Goal: Task Accomplishment & Management: Manage account settings

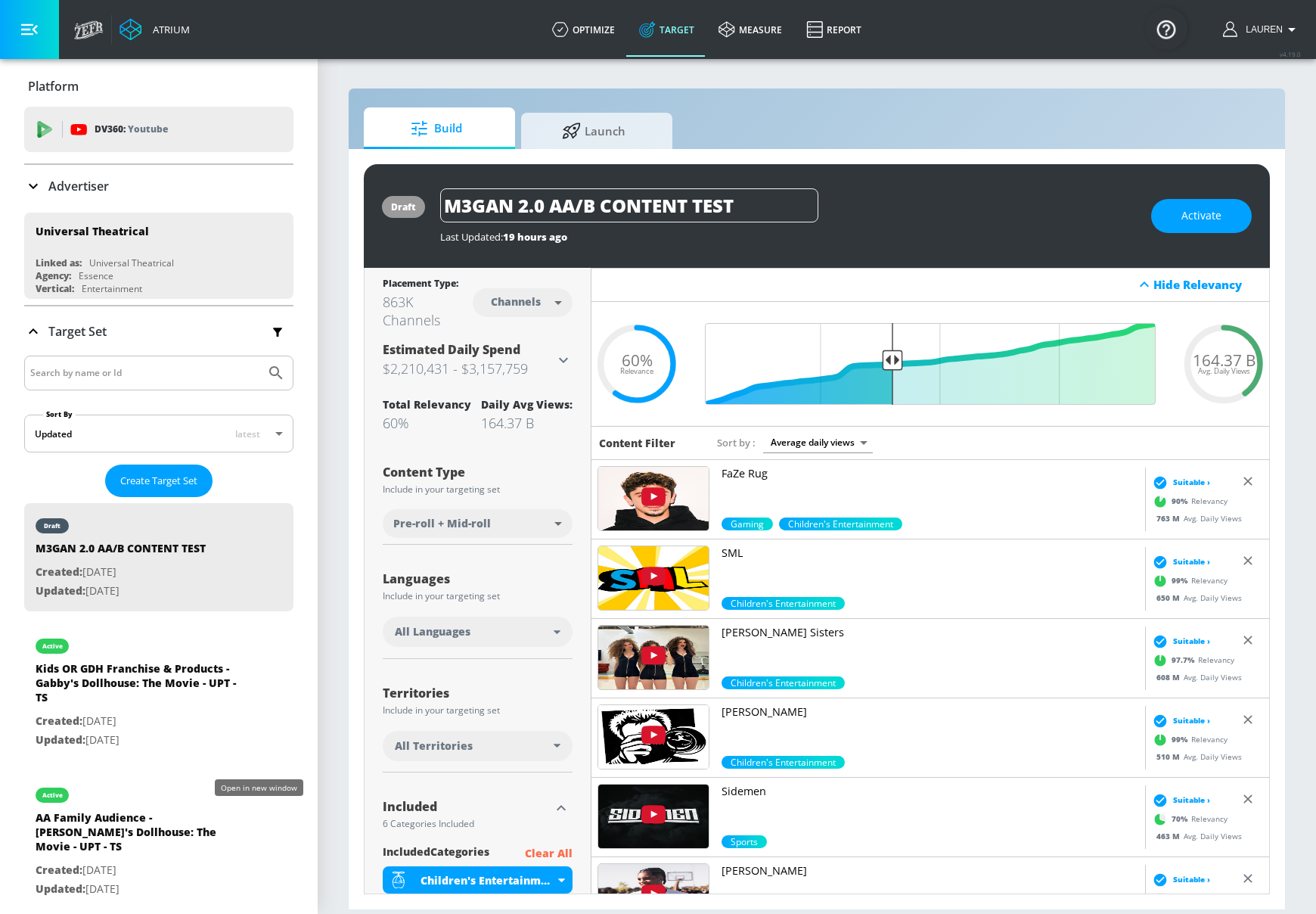
scroll to position [56, 0]
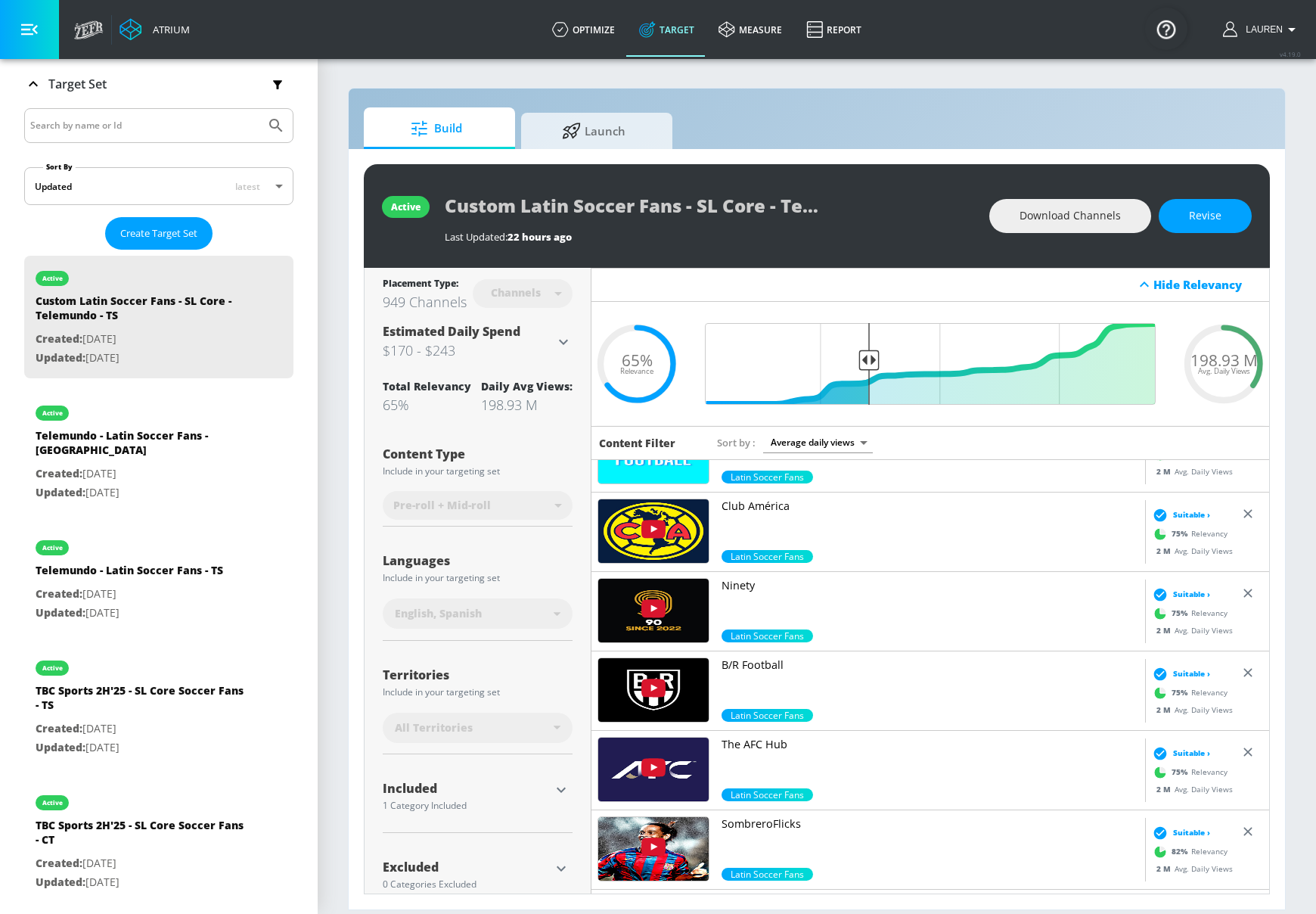
scroll to position [30, 0]
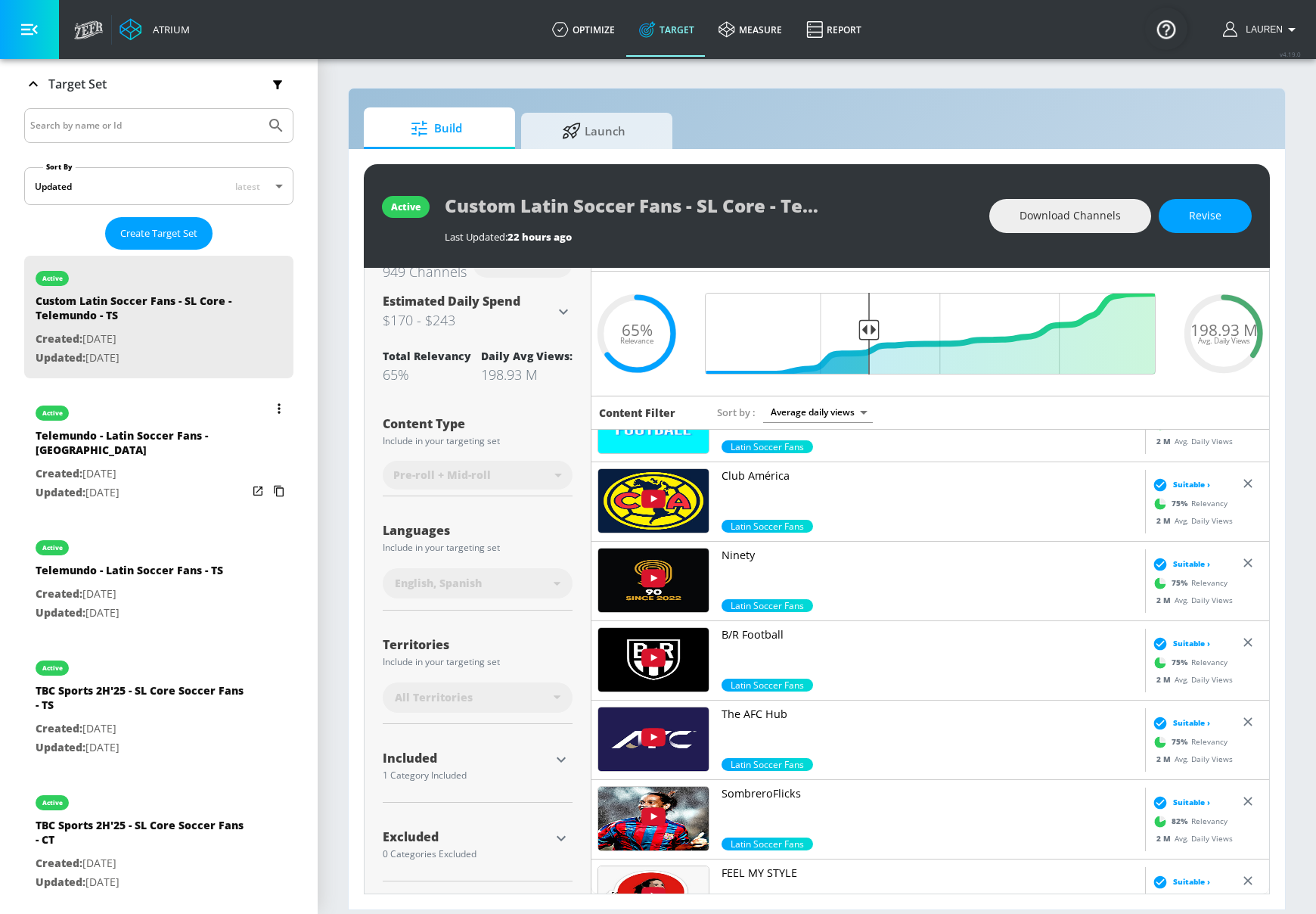
click at [197, 464] on p "Created: Aug. 12, 2025" at bounding box center [141, 473] width 212 height 19
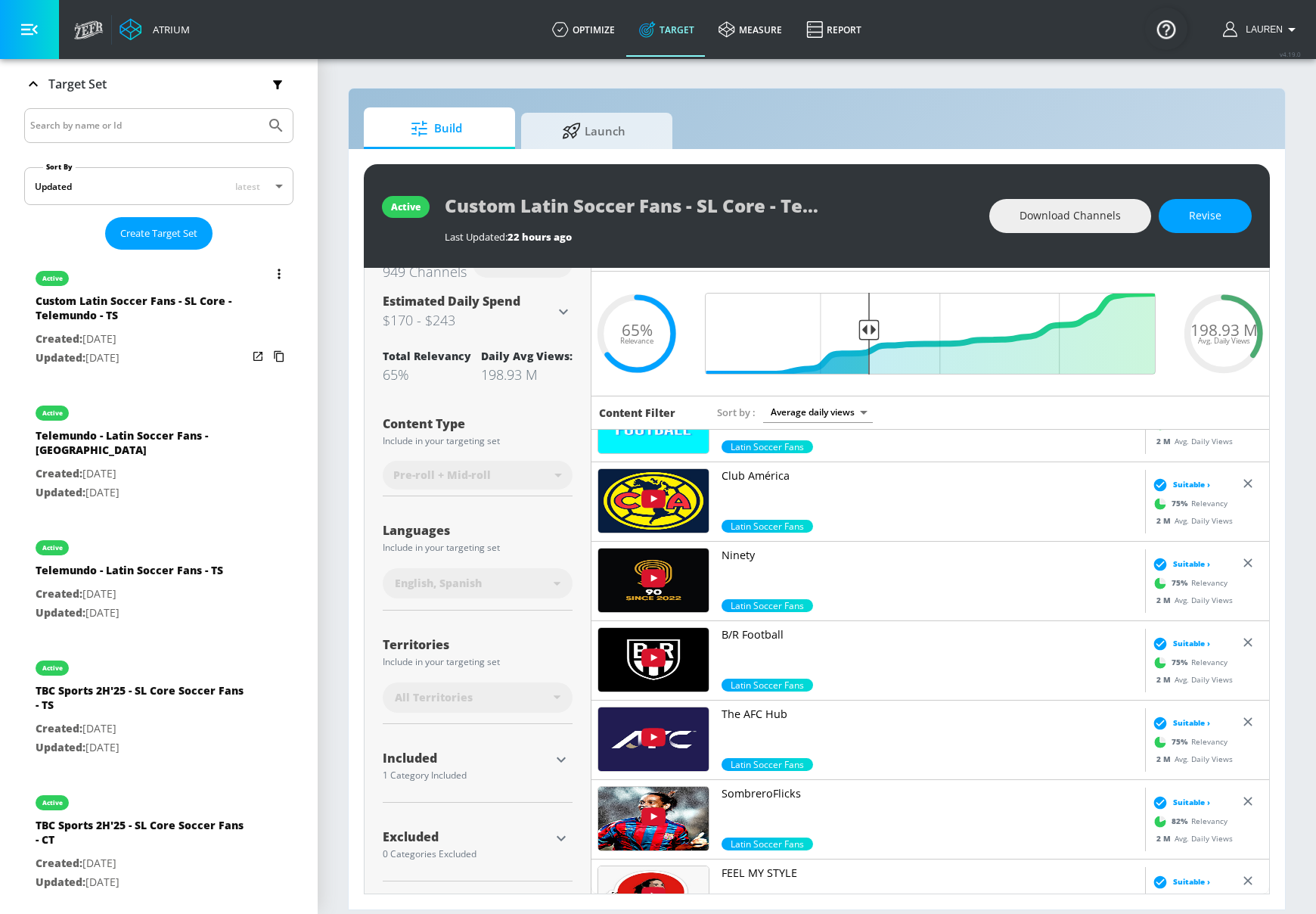
type input "Telemundo - Latin Soccer Fans - CT"
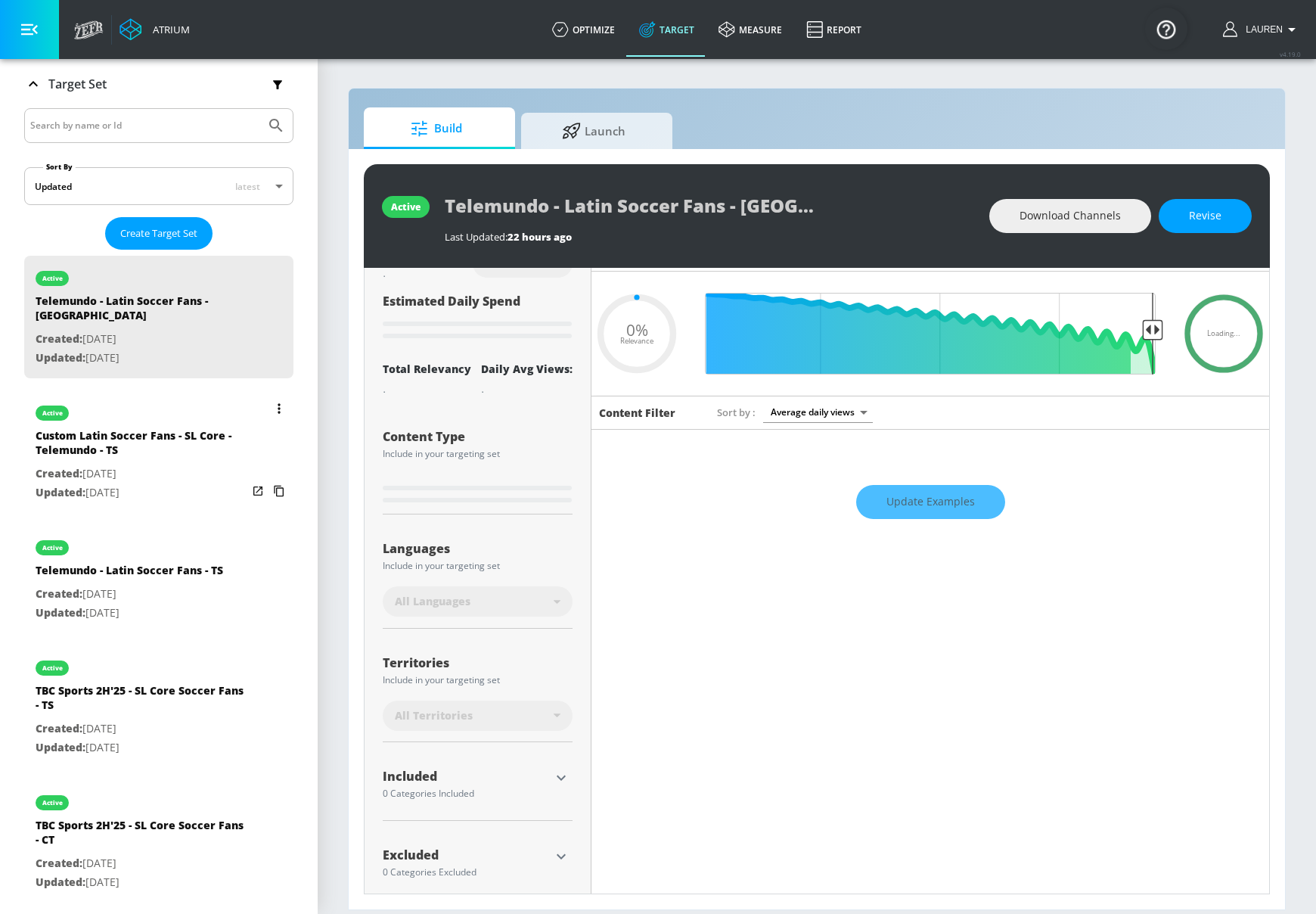
type input "0.5"
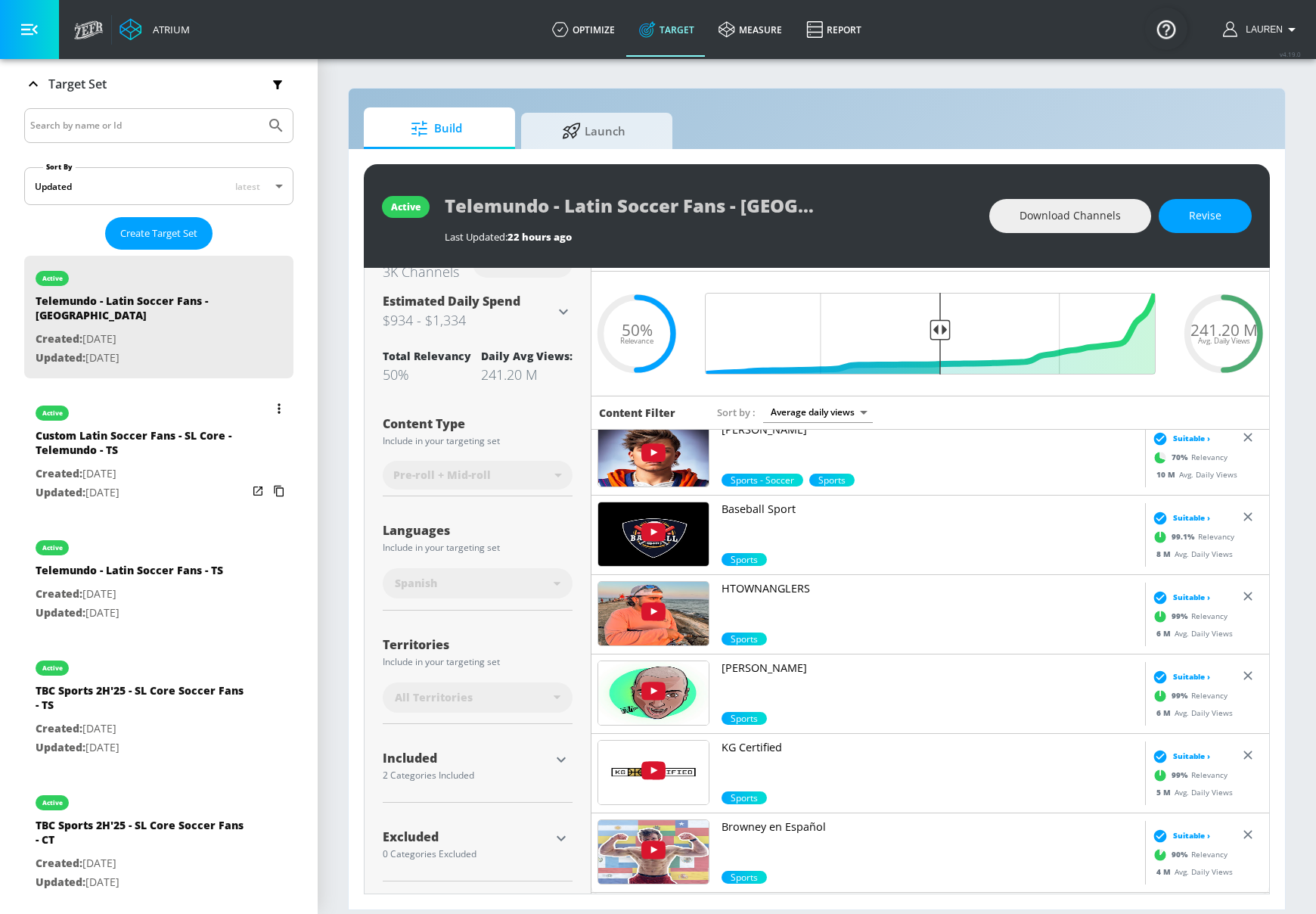
scroll to position [90, 0]
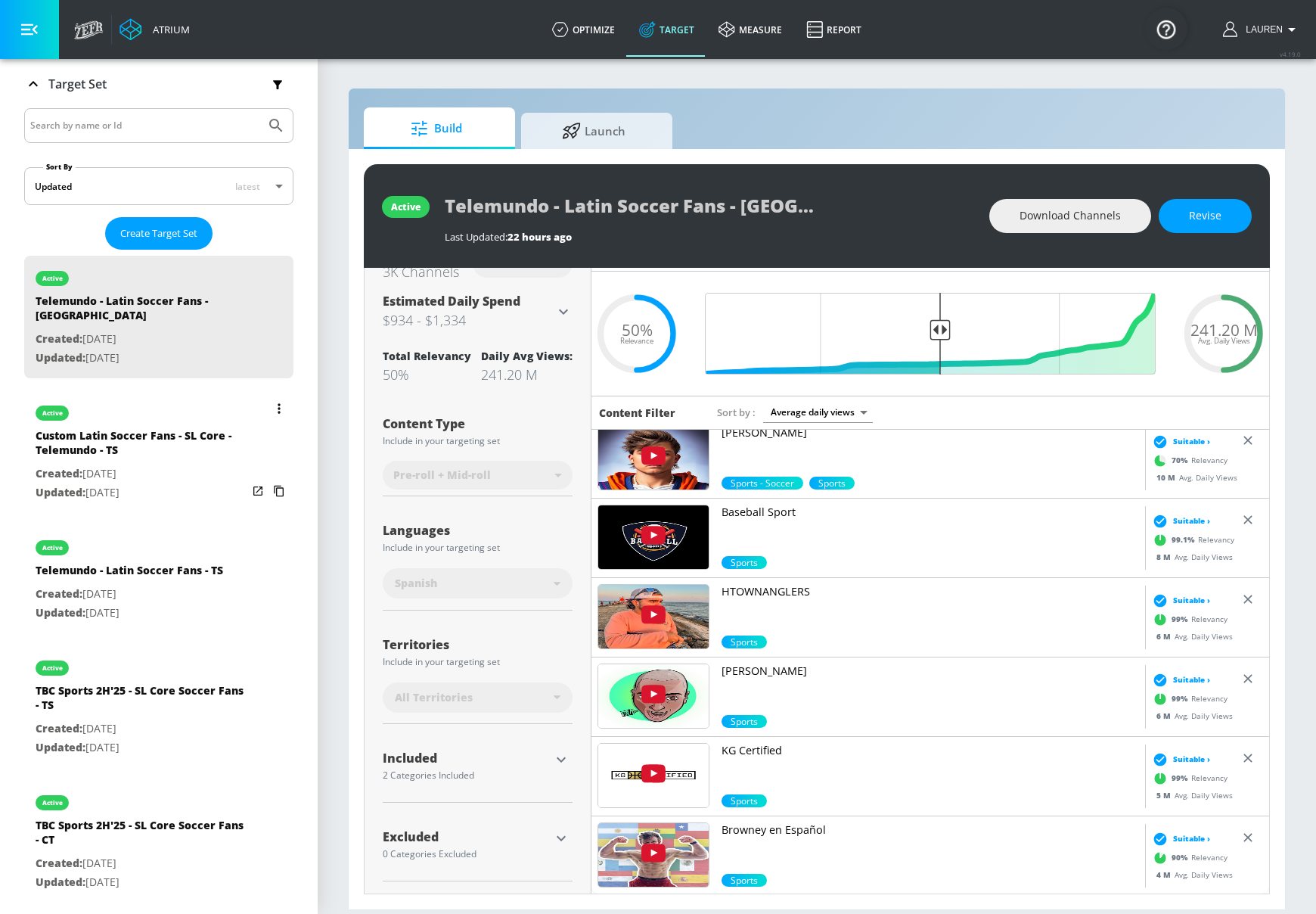
click at [195, 464] on p "Created: Aug. 11, 2025" at bounding box center [141, 473] width 212 height 19
type input "Custom Latin Soccer Fans - SL Core - Telemundo - TS"
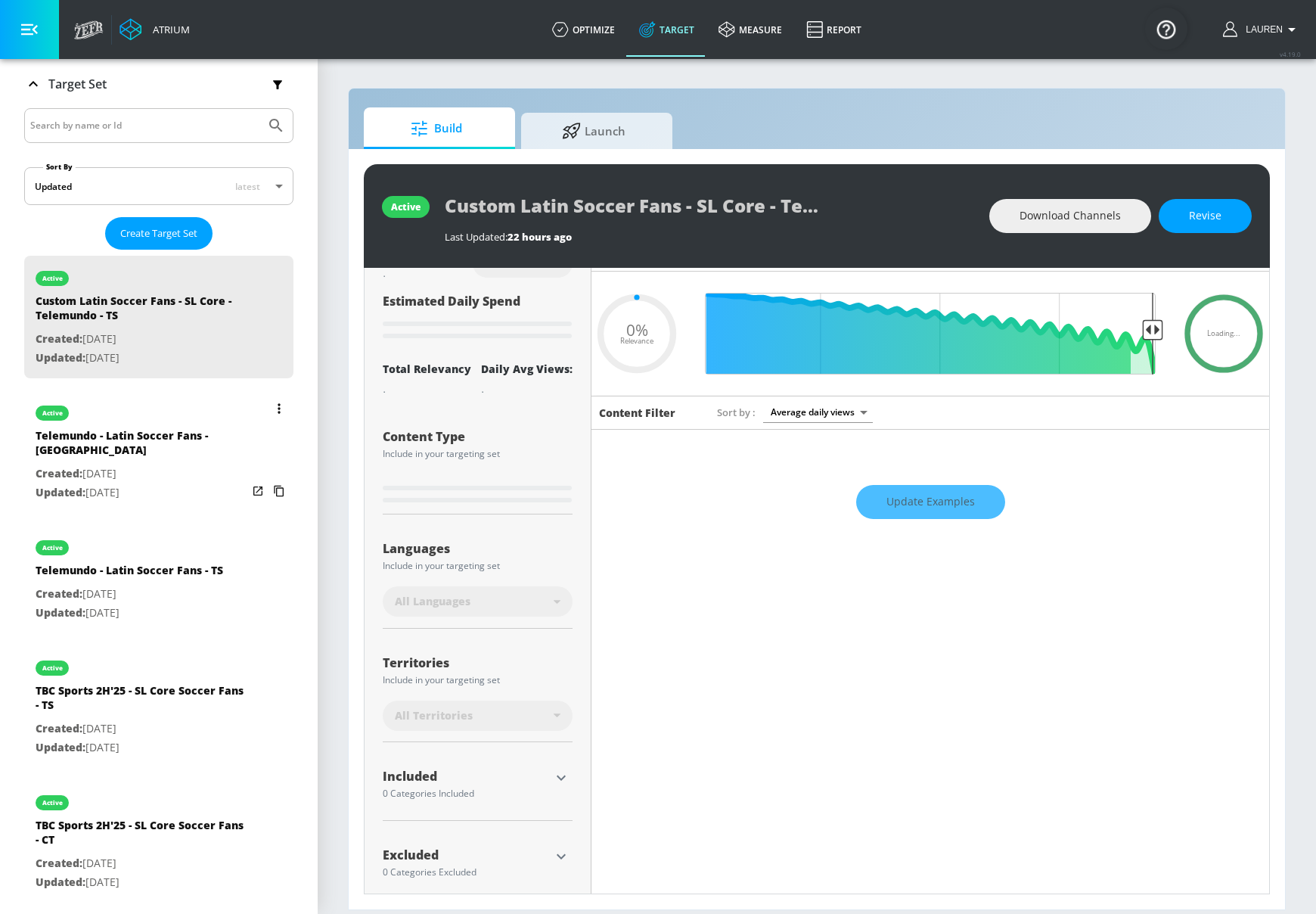
type input "0.65"
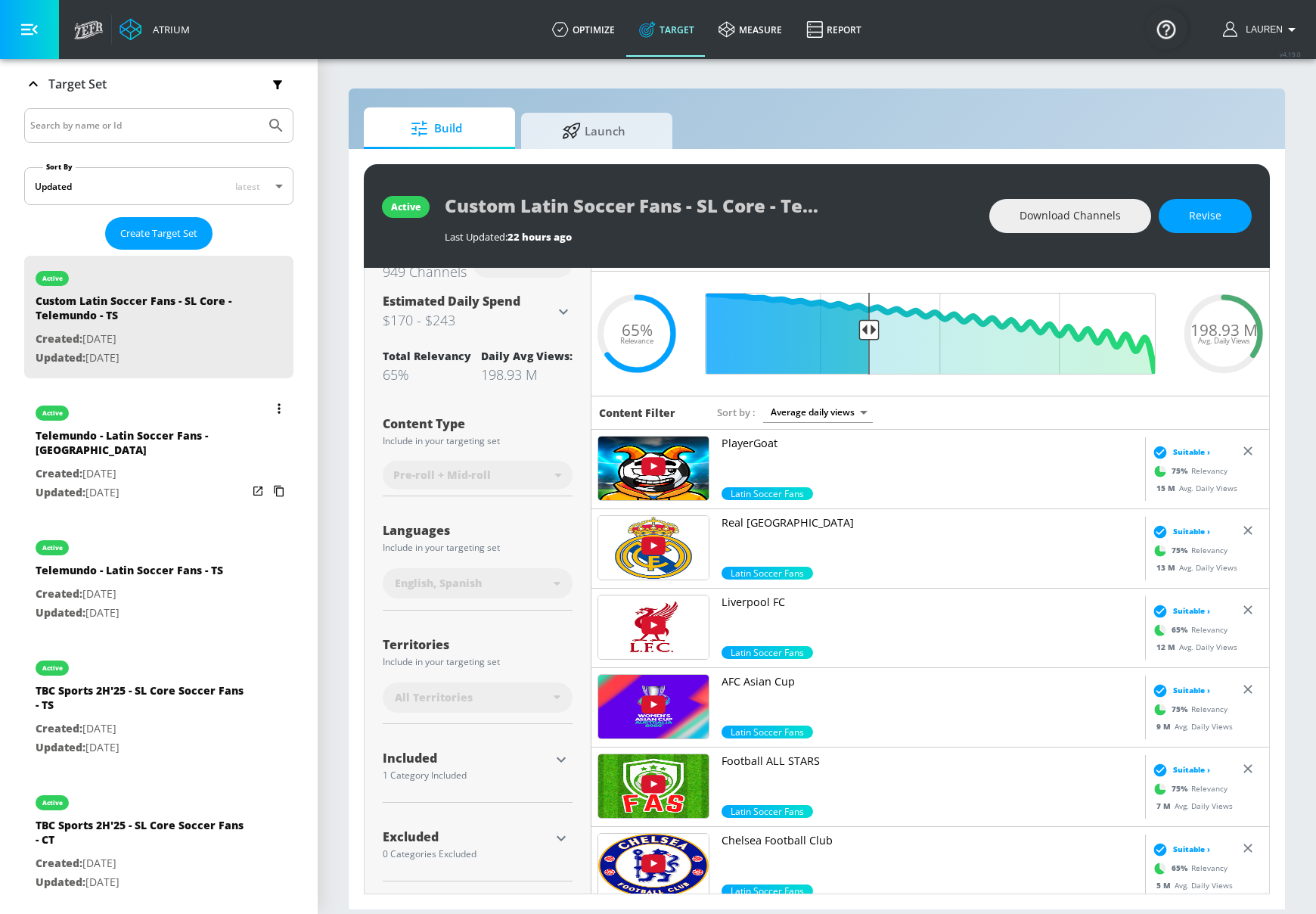
click at [219, 483] on p "Updated: Aug. 12, 2025" at bounding box center [141, 492] width 212 height 19
type input "Telemundo - Latin Soccer Fans - CT"
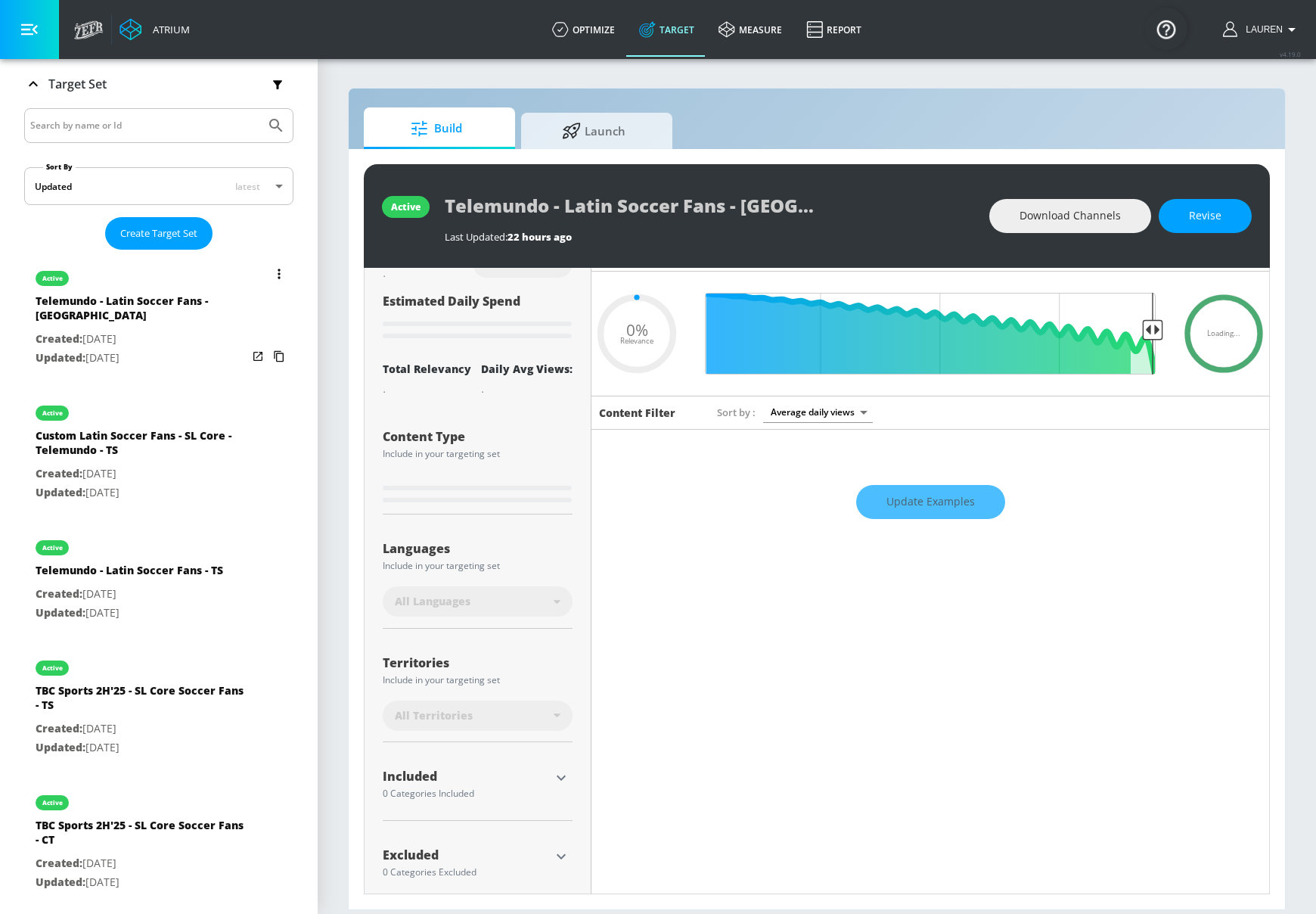
type input "0.5"
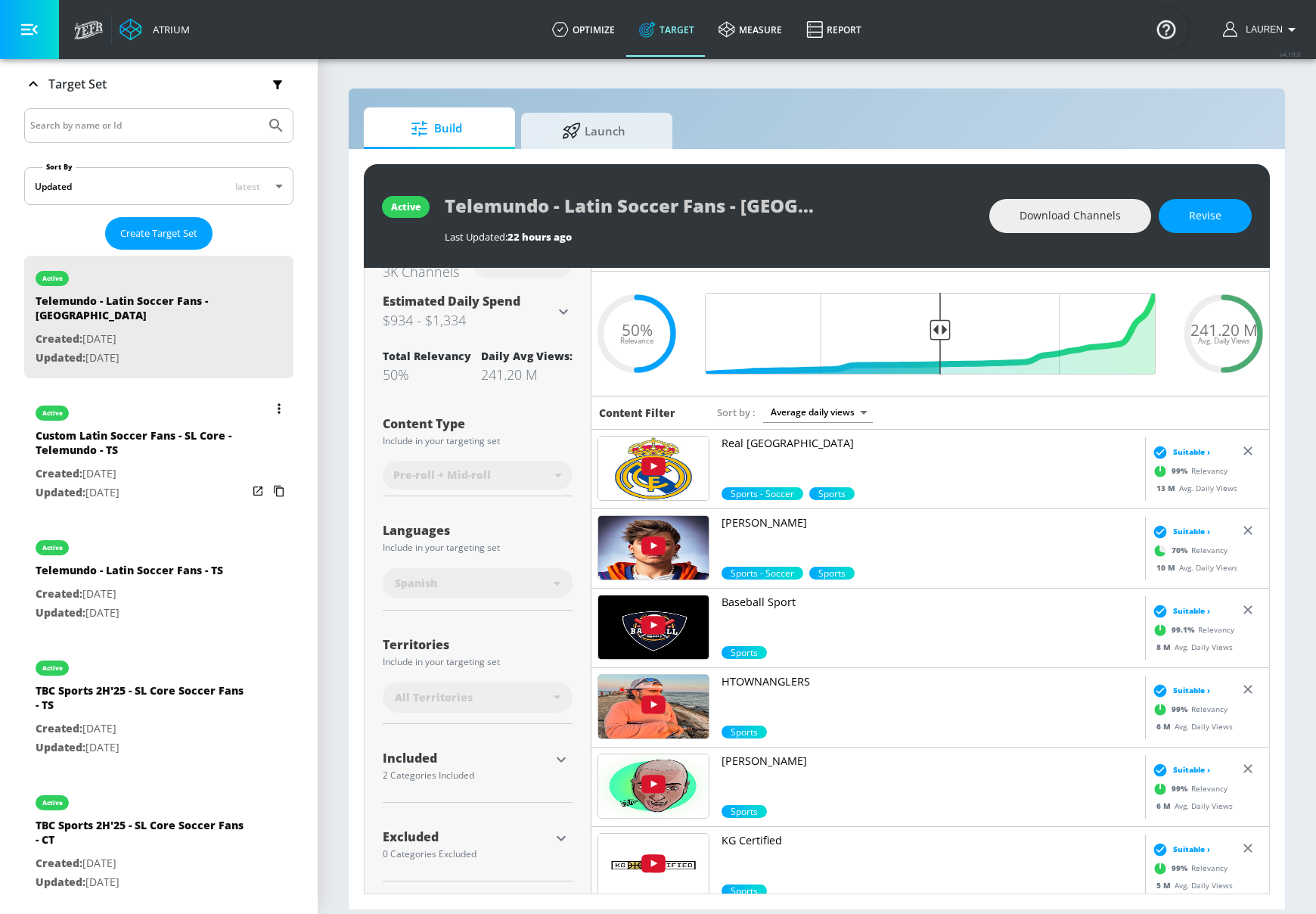
click at [239, 466] on p "Created: Aug. 11, 2025" at bounding box center [141, 473] width 212 height 19
type input "Custom Latin Soccer Fans - SL Core - Telemundo - TS"
type input "0.05"
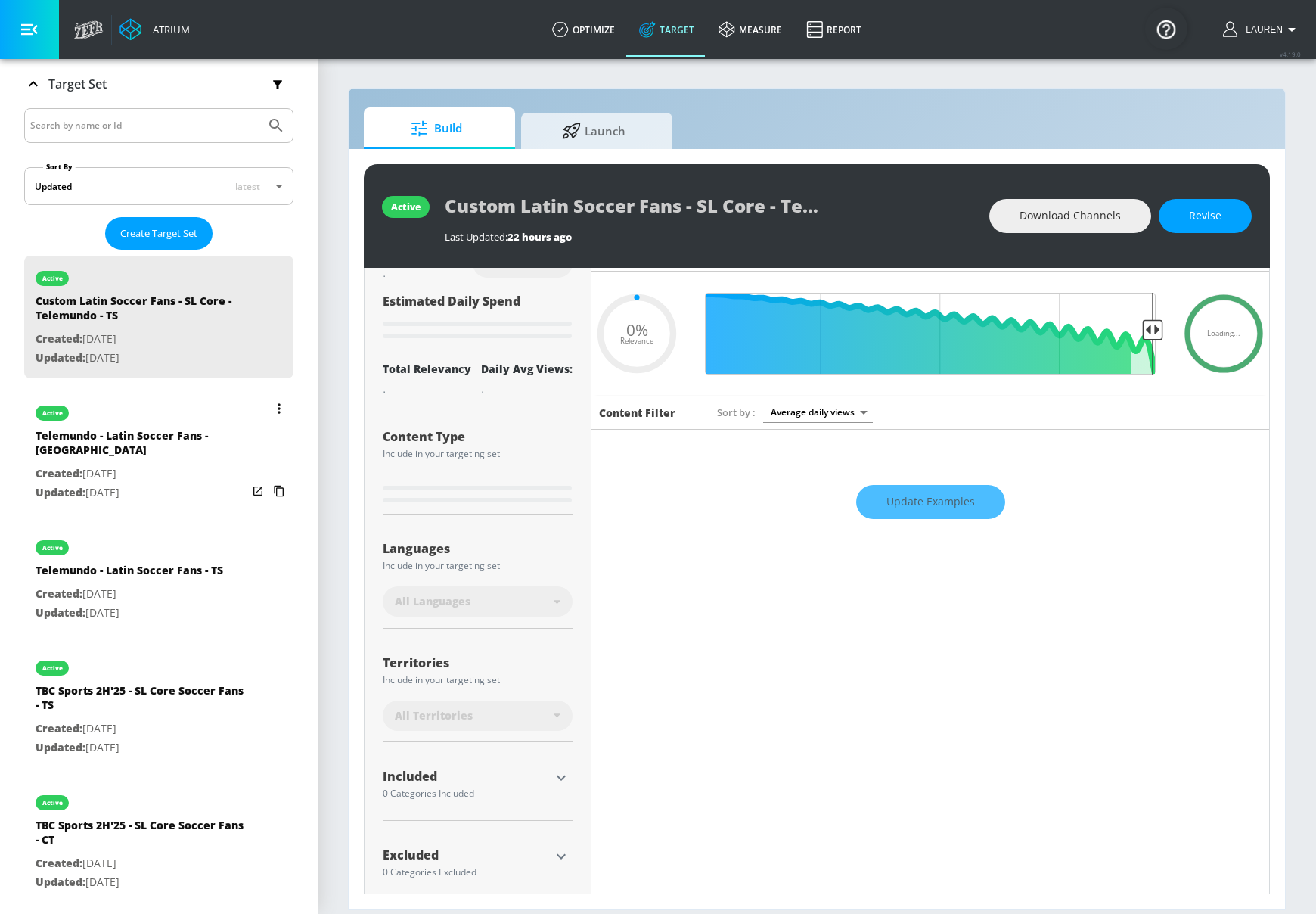
click at [188, 466] on p "Created: Aug. 12, 2025" at bounding box center [141, 473] width 212 height 19
type input "Telemundo - Latin Soccer Fans - CT"
type input "0.05"
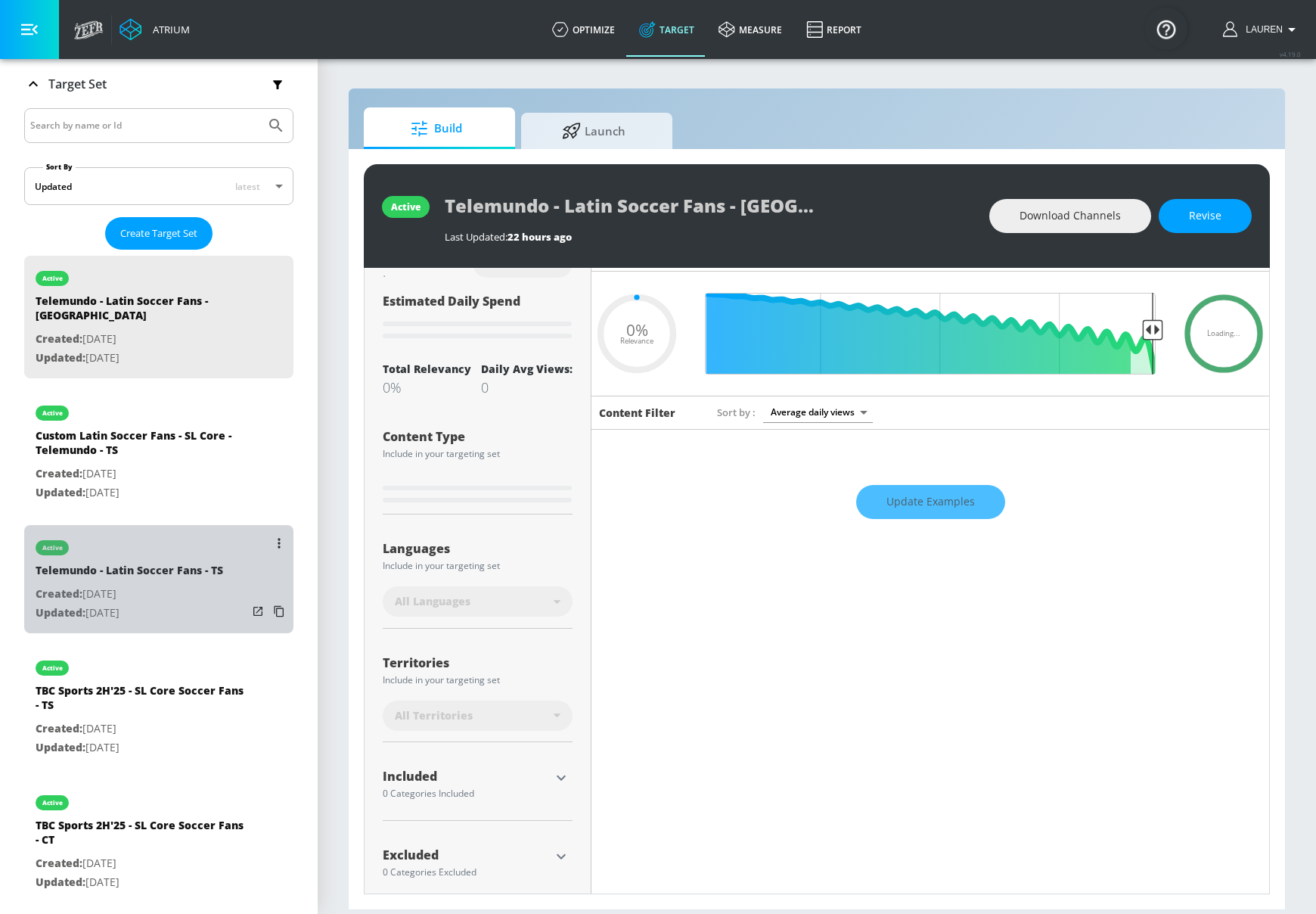
click at [196, 585] on p "Created: Aug. 12, 2025" at bounding box center [128, 594] width 187 height 19
type input "Telemundo - Latin Soccer Fans - TS"
type input "videos"
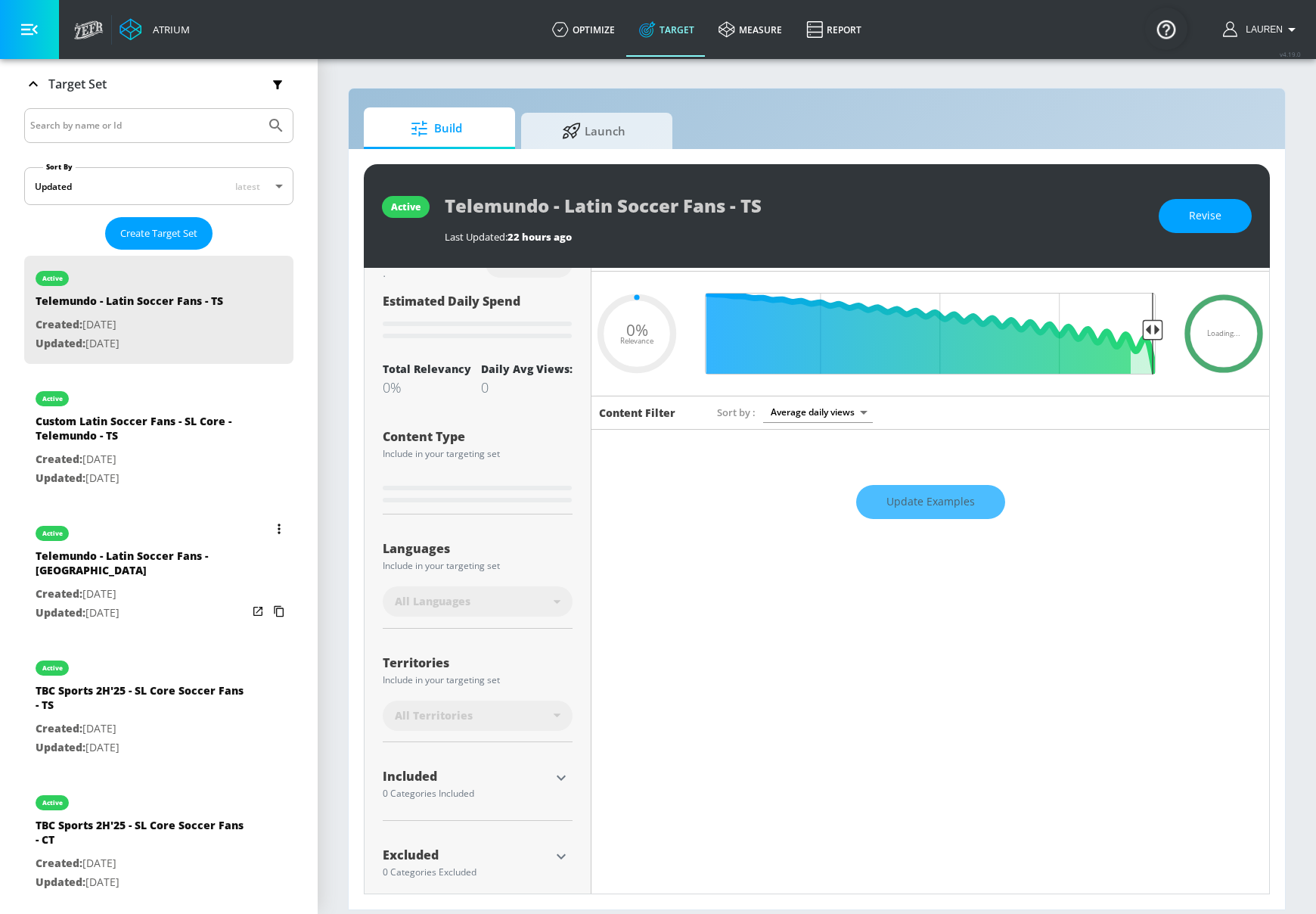
type input "0.5"
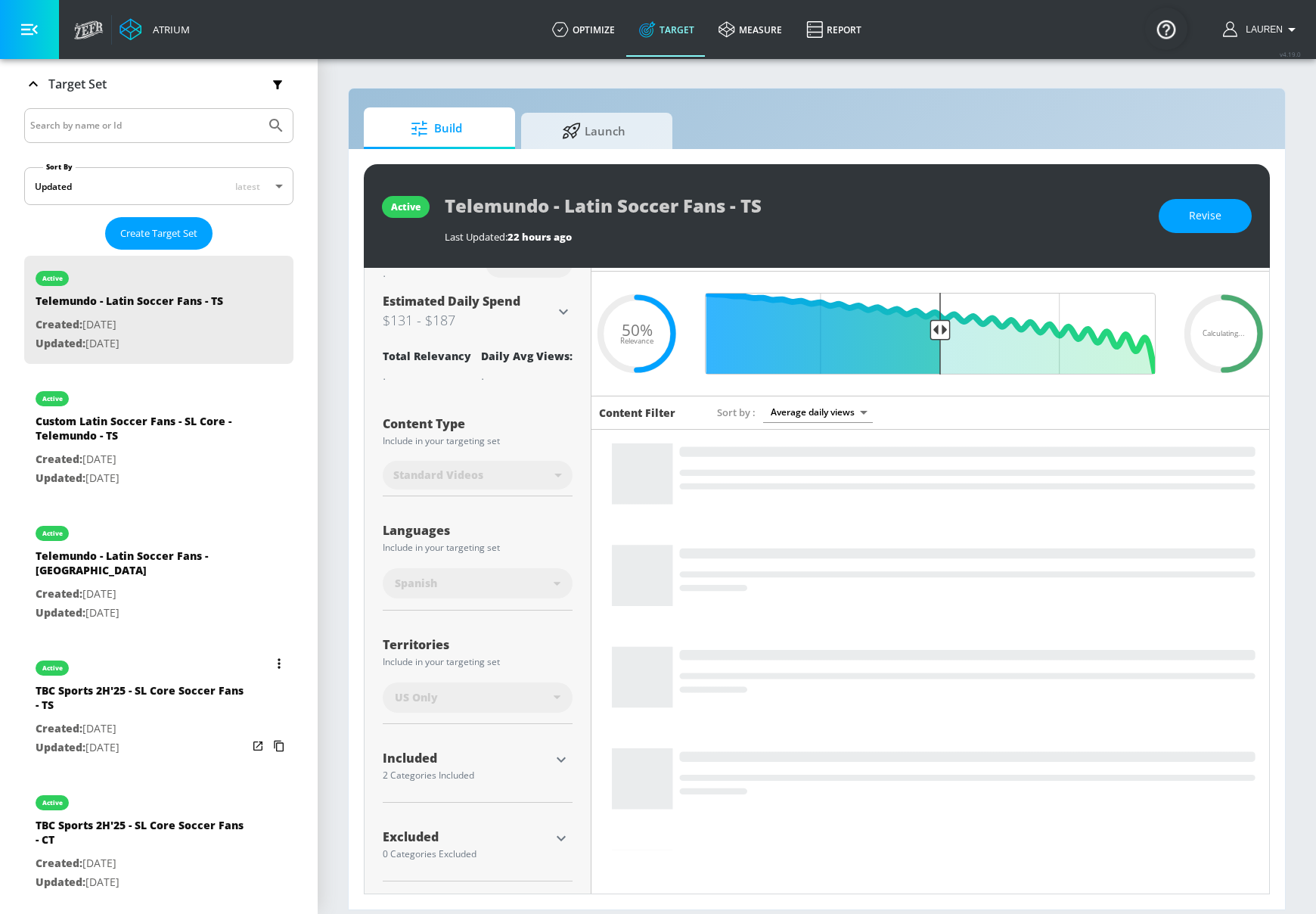
scroll to position [356, 0]
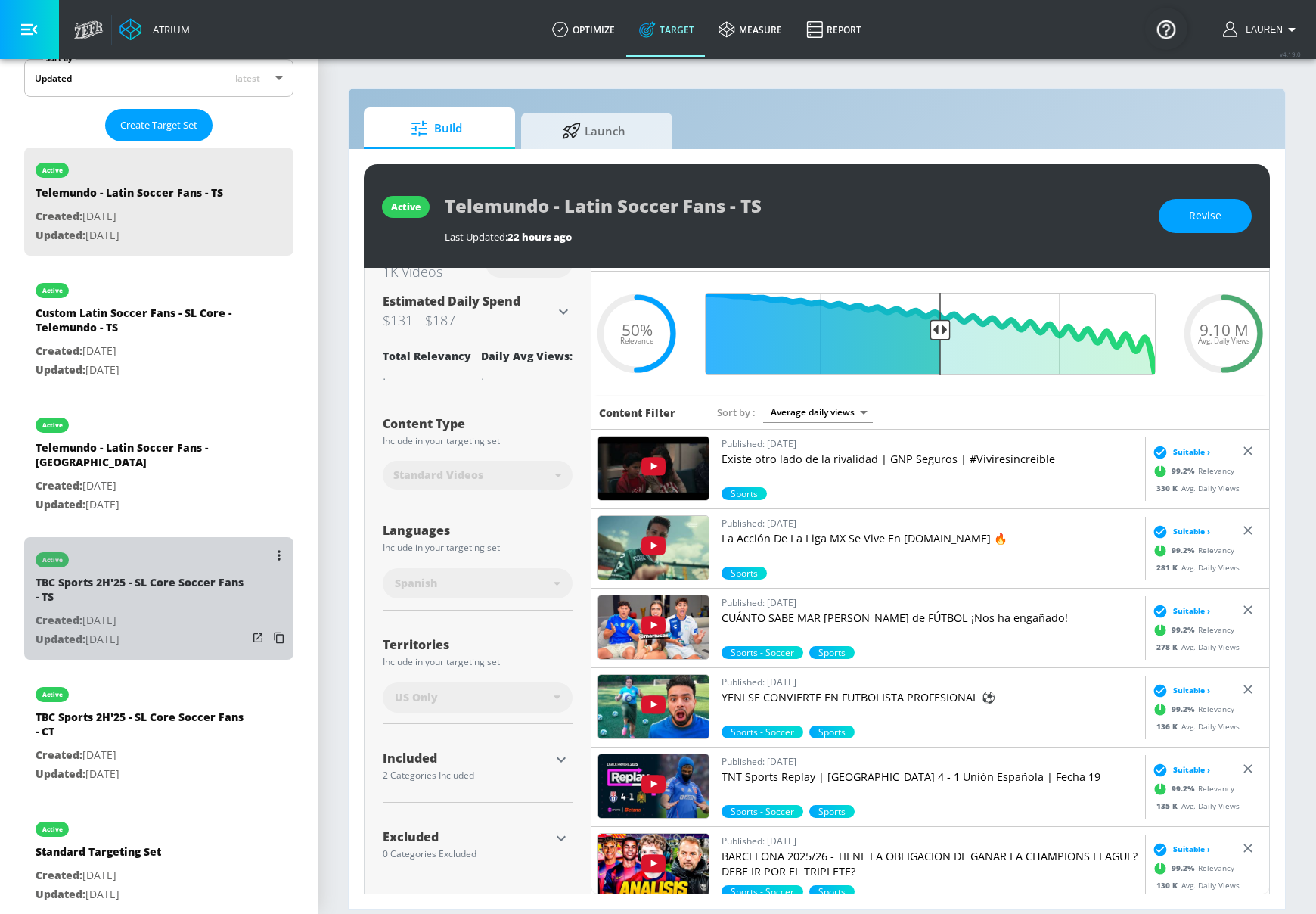
click at [194, 594] on div "TBC Sports 2H'25 - SL Core Soccer Fans - TS" at bounding box center [141, 594] width 212 height 36
type input "TBC Sports 2H'25 - SL Core Soccer Fans - TS"
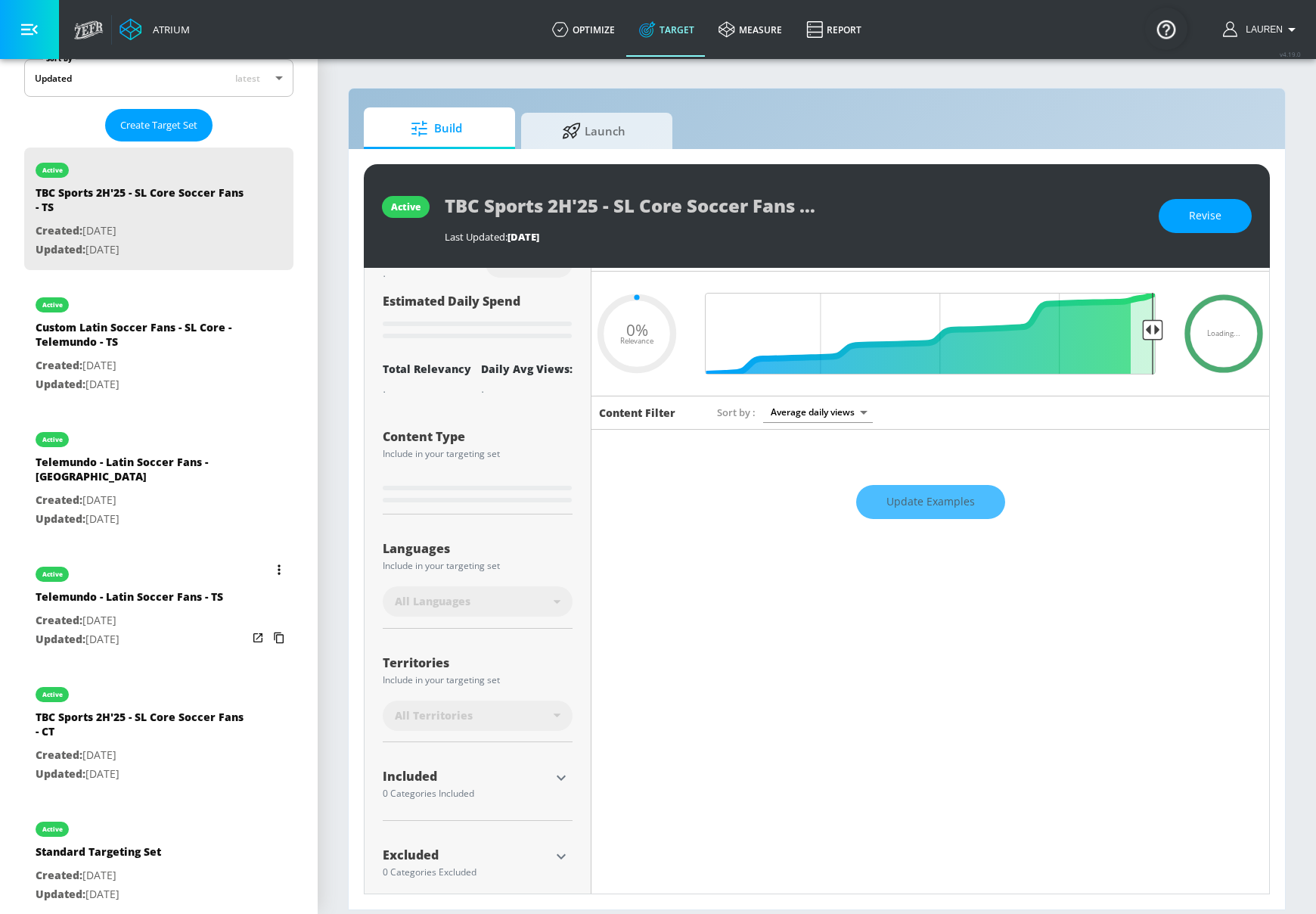
type input "0.25"
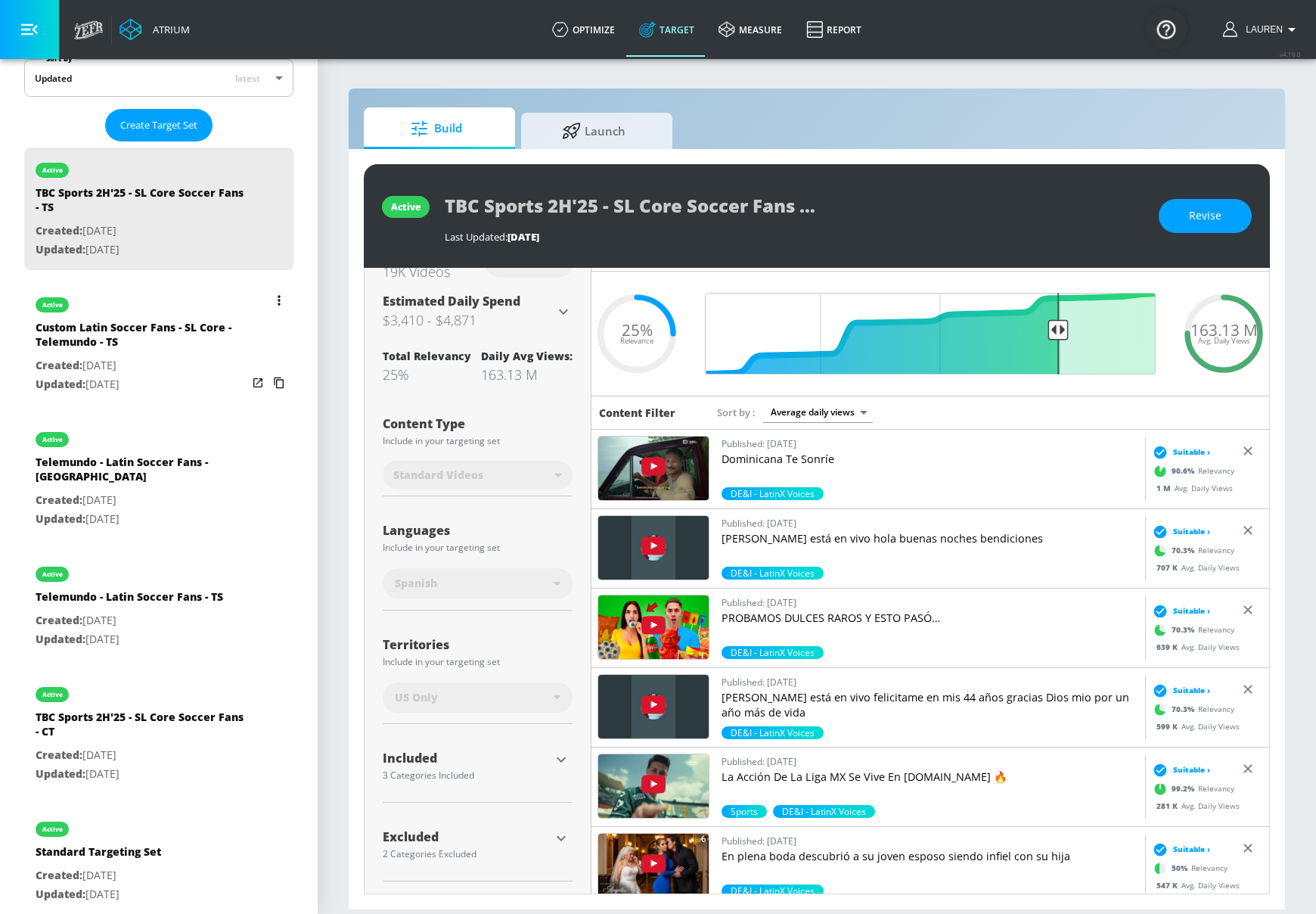
click at [205, 367] on p "Created: Aug. 11, 2025" at bounding box center [141, 366] width 212 height 19
type input "Custom Latin Soccer Fans - SL Core - Telemundo - TS"
type input "channels"
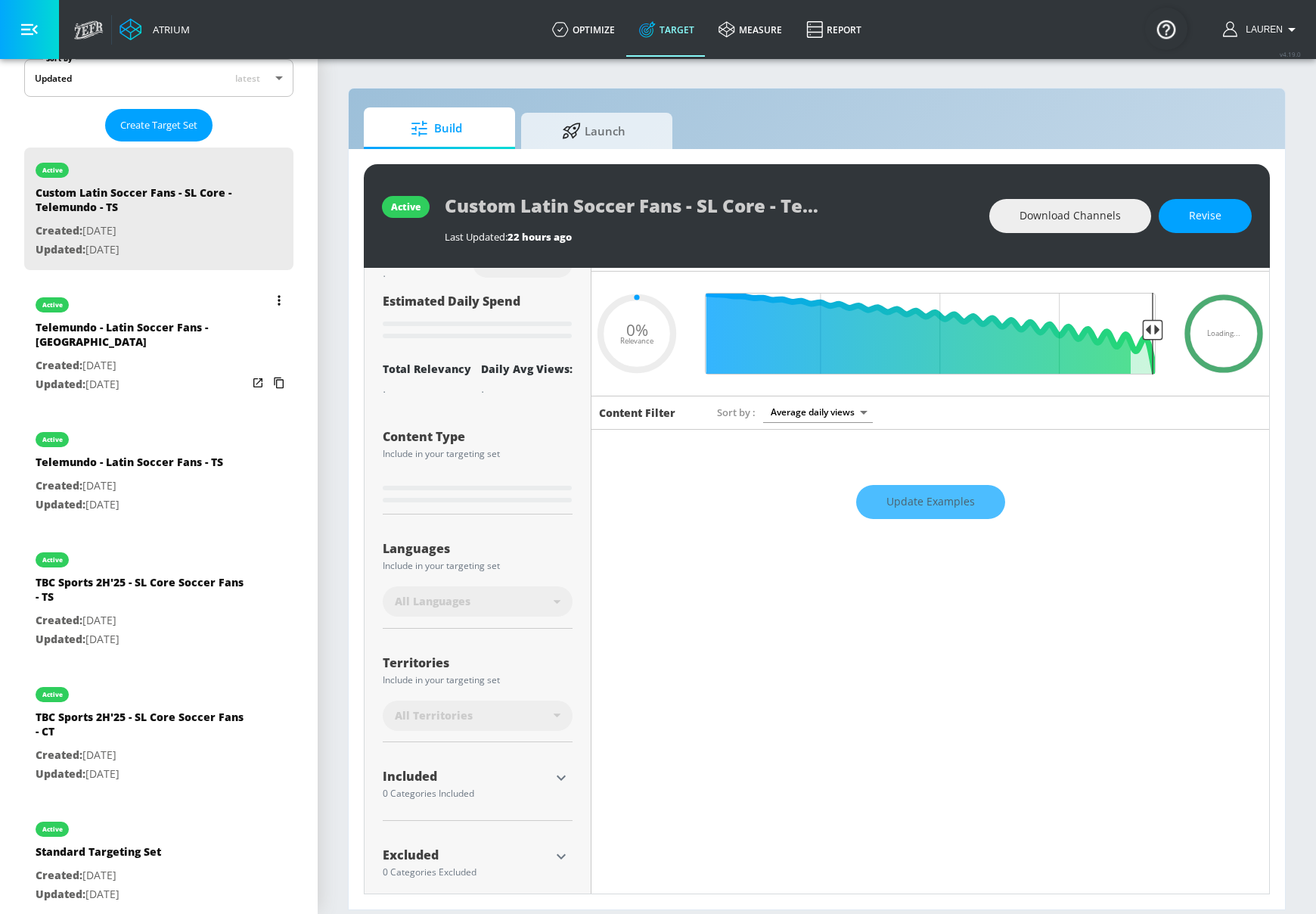
type input "0.65"
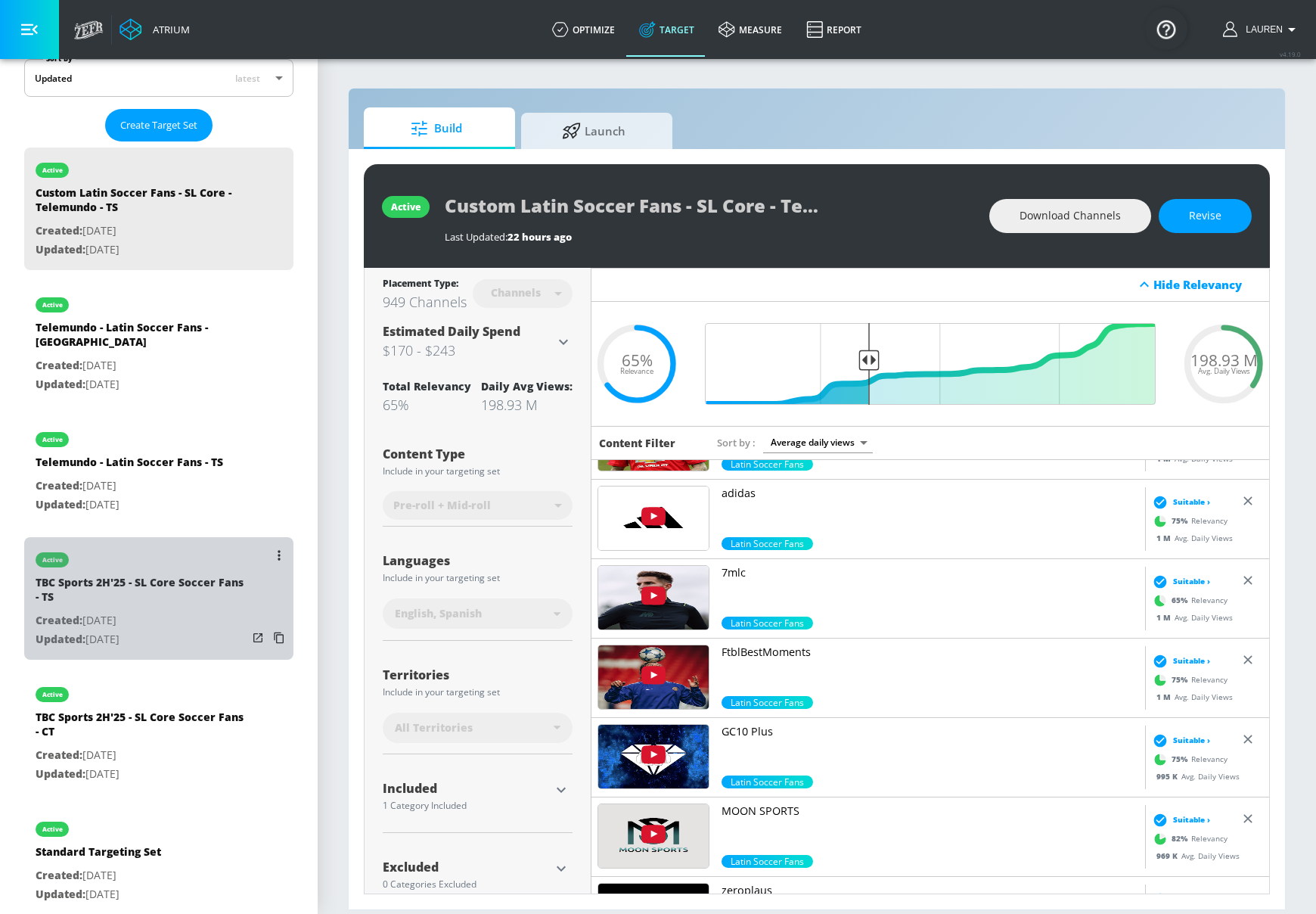
click at [194, 594] on div "TBC Sports 2H'25 - SL Core Soccer Fans - TS" at bounding box center [141, 594] width 212 height 36
type input "TBC Sports 2H'25 - SL Core Soccer Fans - TS"
type input "videos"
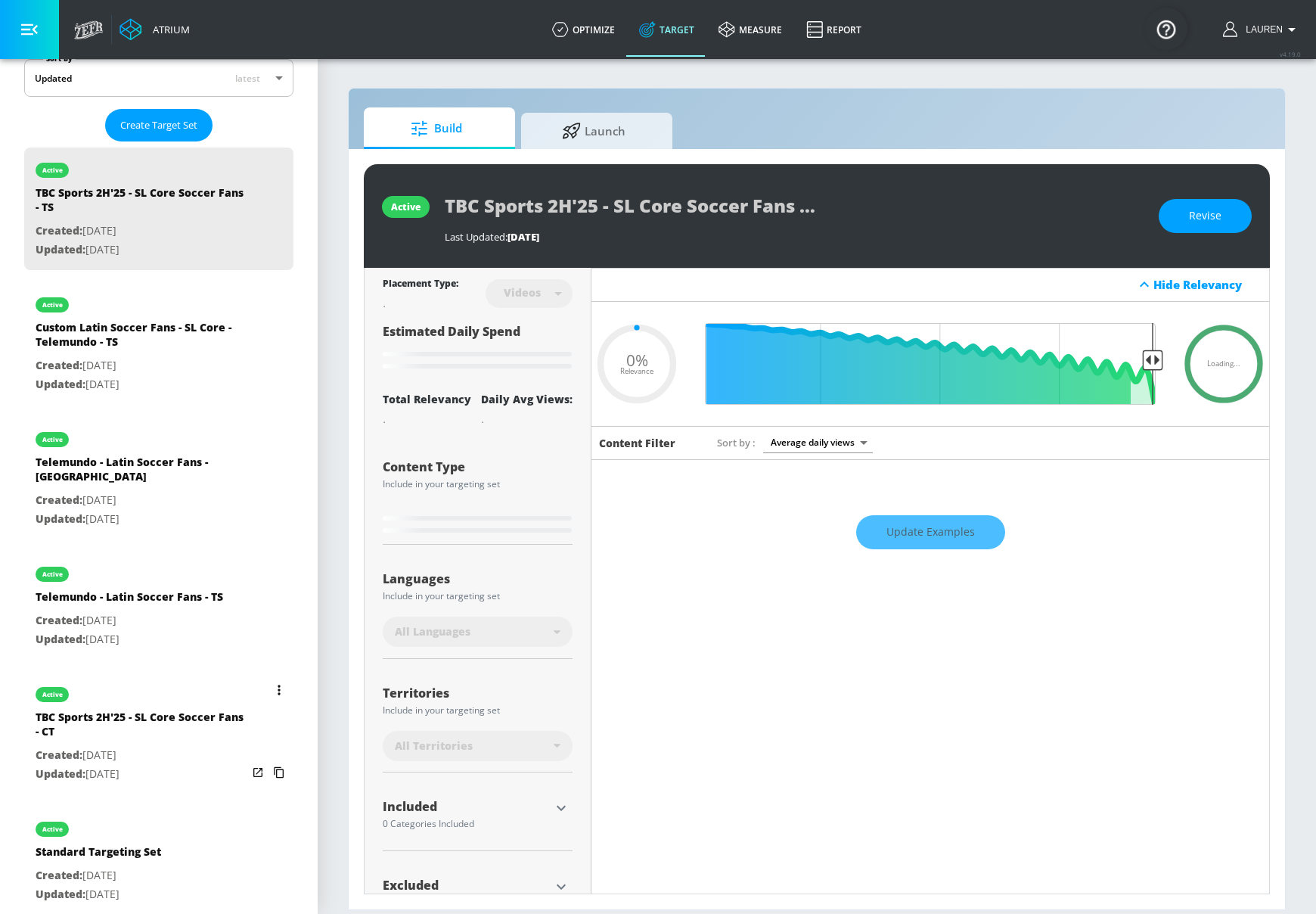
type input "0.25"
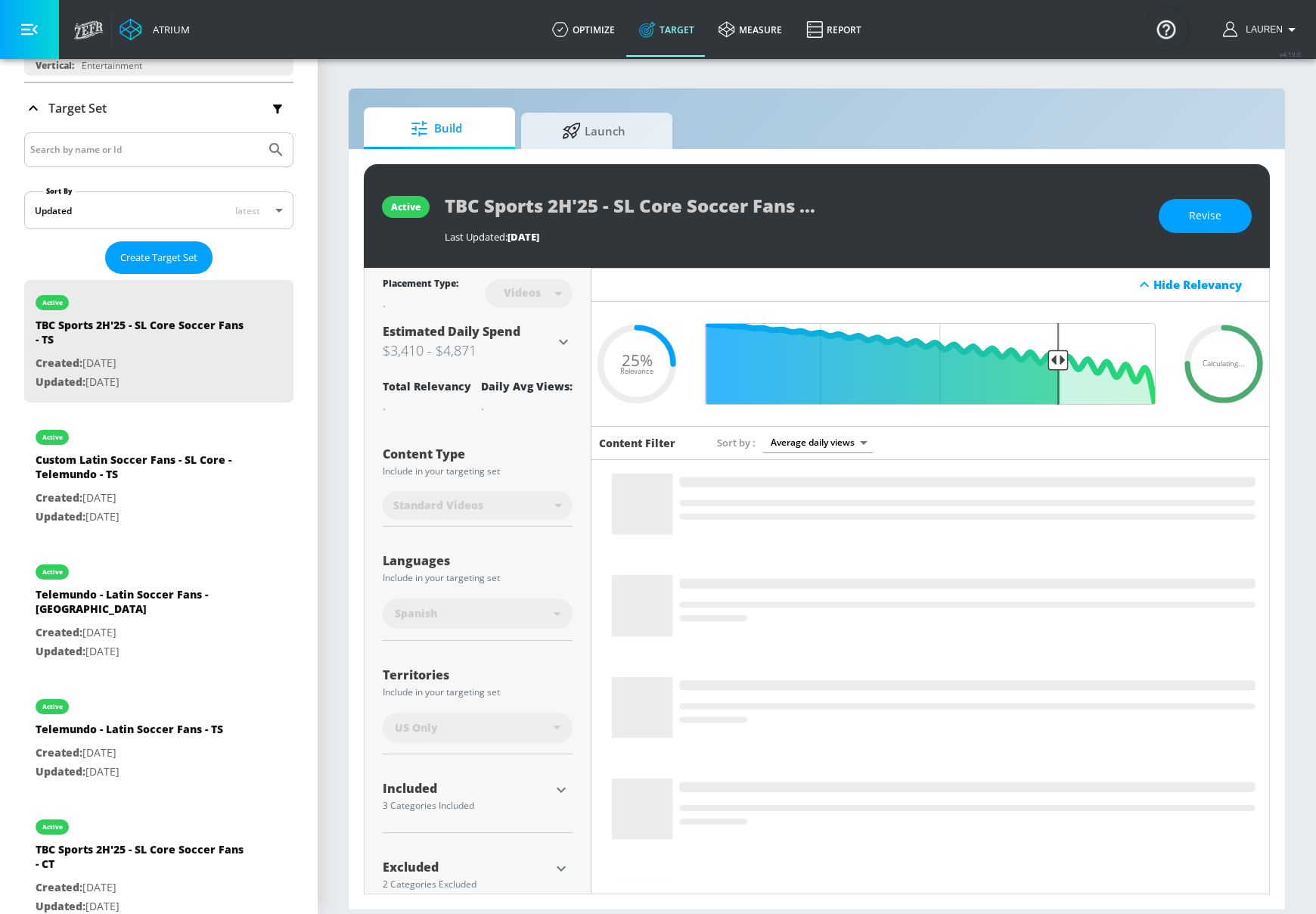
scroll to position [223, 0]
click at [205, 486] on div "Custom Latin Soccer Fans - SL Core - Telemundo - TS" at bounding box center [141, 471] width 212 height 36
type input "Custom Latin Soccer Fans - SL Core - Telemundo - TS"
type input "channels"
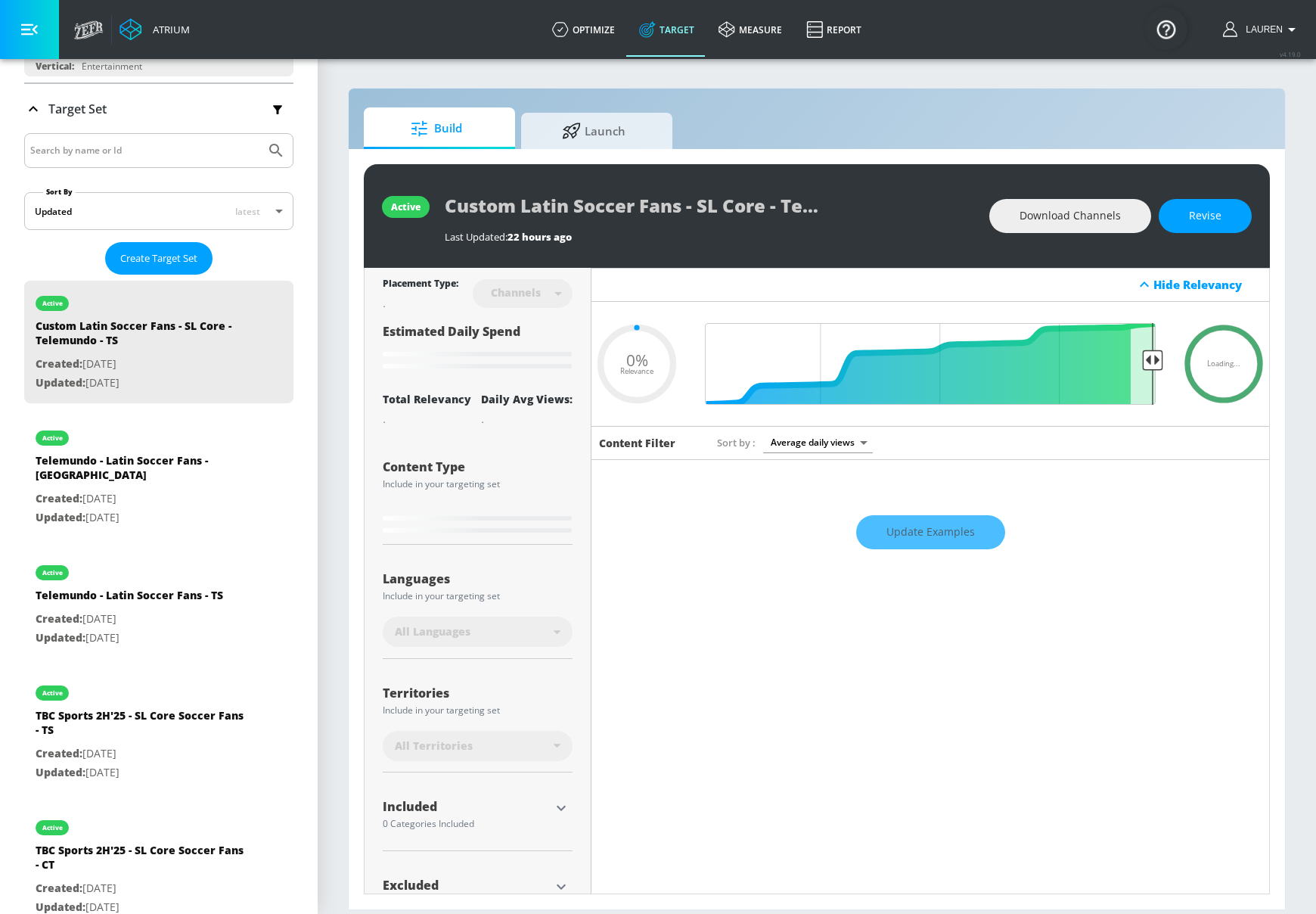
type input "0.65"
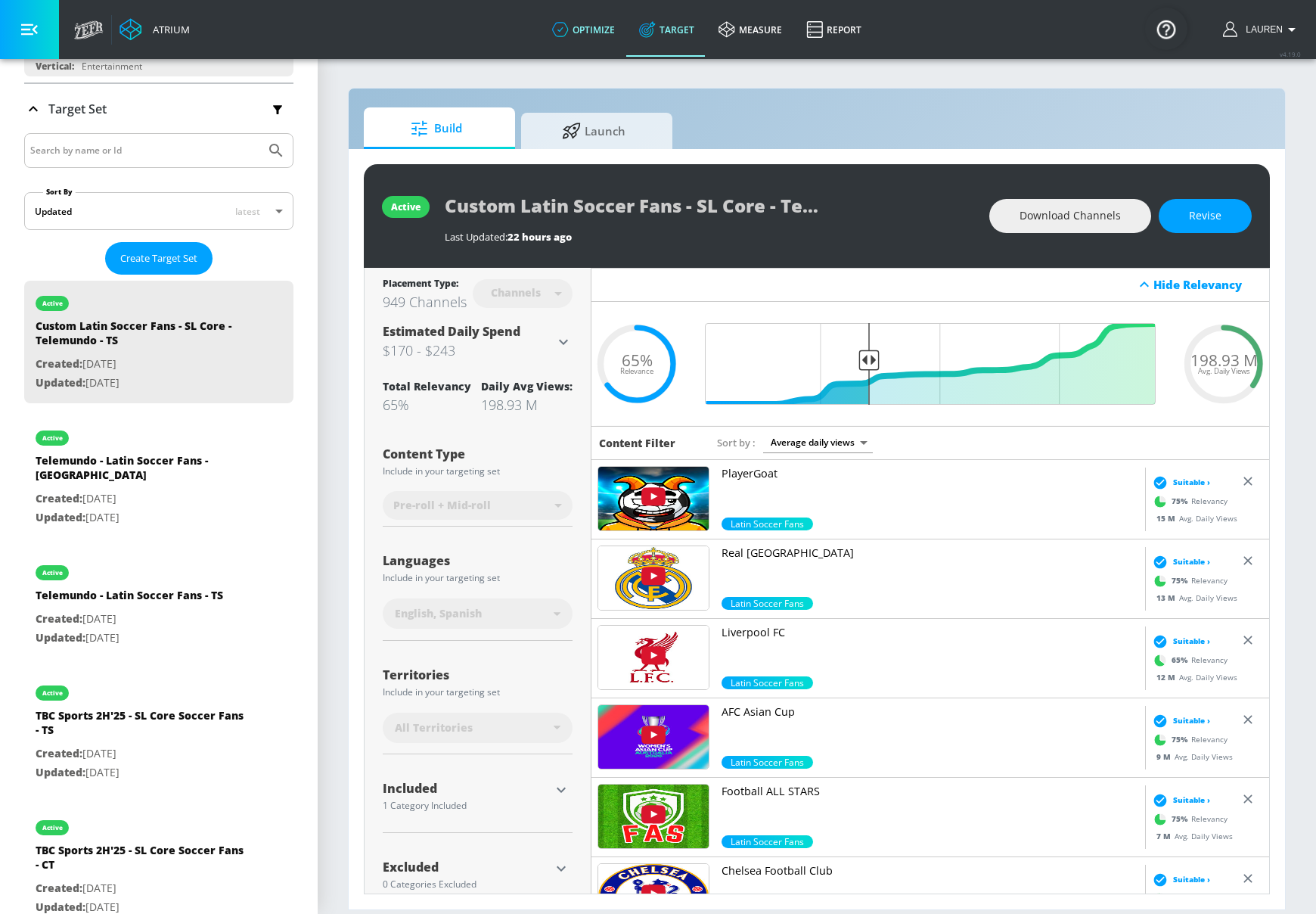
scroll to position [30, 0]
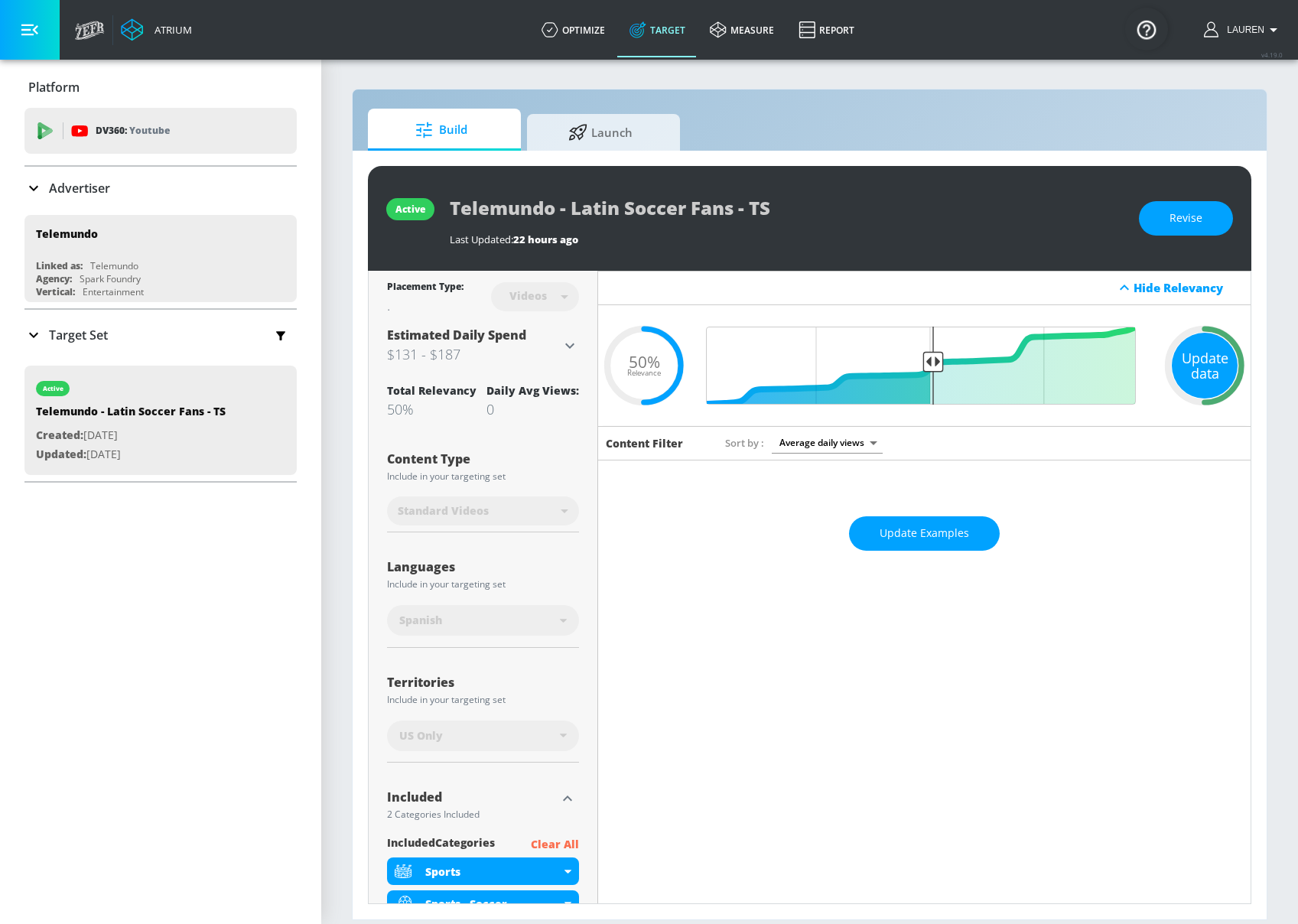
click at [1206, 368] on div "Update data" at bounding box center [1205, 366] width 66 height 66
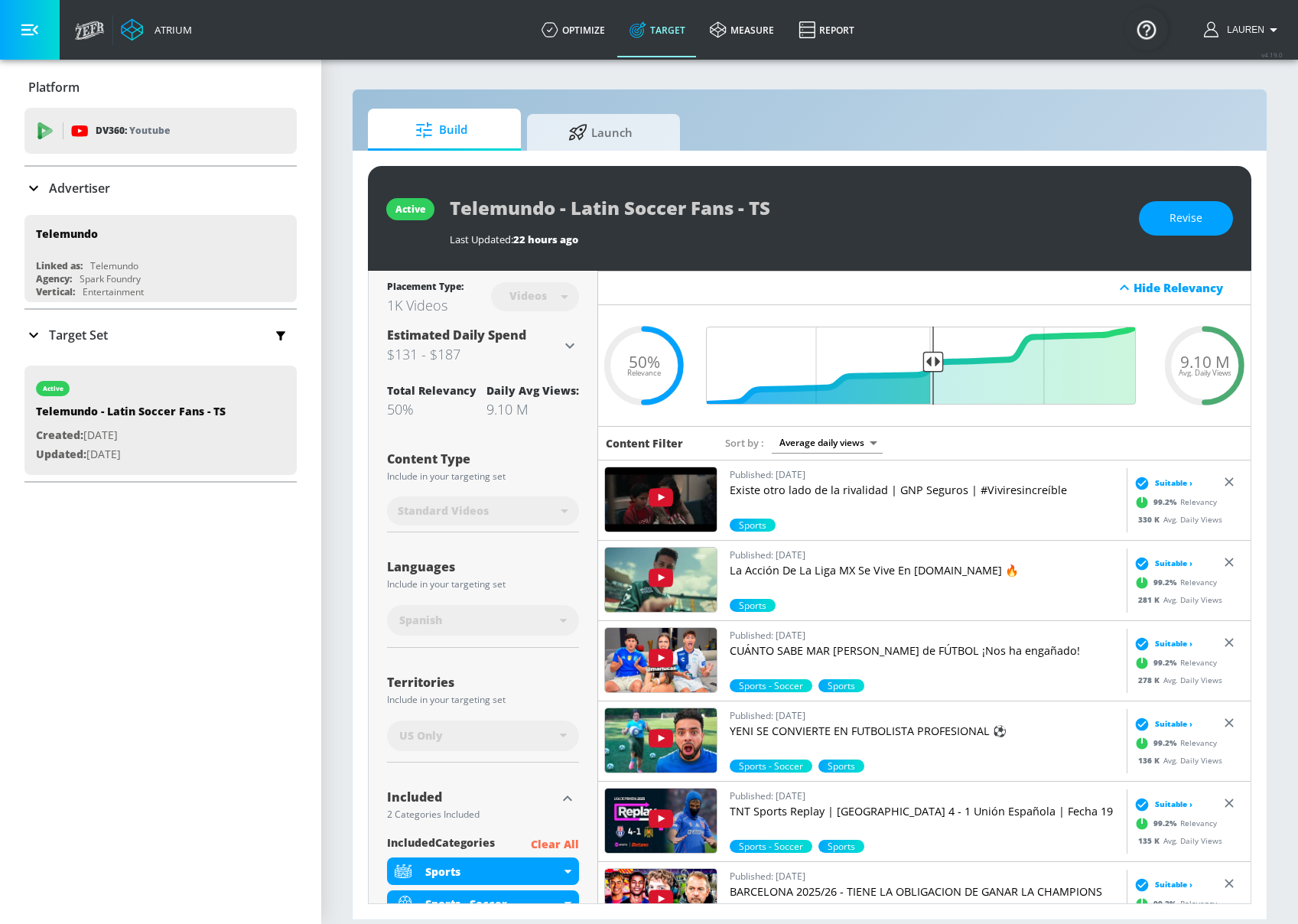
click at [152, 589] on div "Platform DV360: Youtube DV360: Youtube Advertiser Sort By A-Z asc ​ Add Account…" at bounding box center [160, 491] width 321 height 865
